Goal: Information Seeking & Learning: Learn about a topic

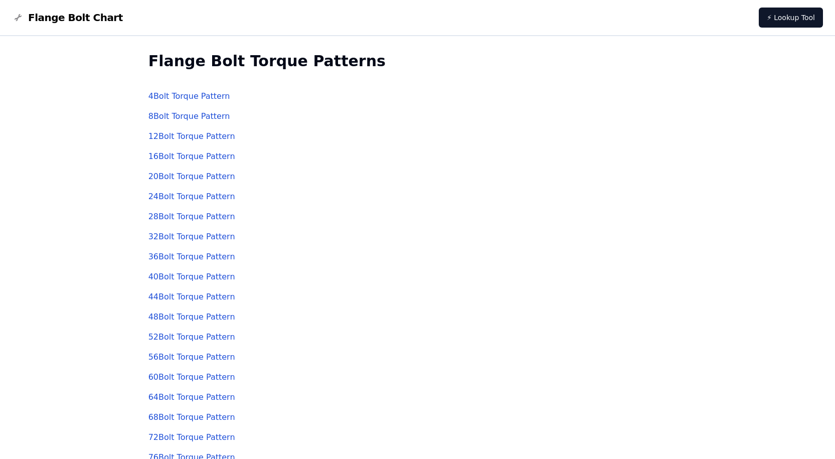
click at [197, 94] on link "4 Bolt Torque Pattern" at bounding box center [189, 96] width 82 height 10
click at [163, 113] on link "8 Bolt Torque Pattern" at bounding box center [189, 116] width 82 height 10
click at [195, 133] on link "12 Bolt Torque Pattern" at bounding box center [191, 136] width 87 height 10
click at [191, 177] on link "20 Bolt Torque Pattern" at bounding box center [191, 177] width 87 height 10
